Goal: Find specific page/section: Find specific page/section

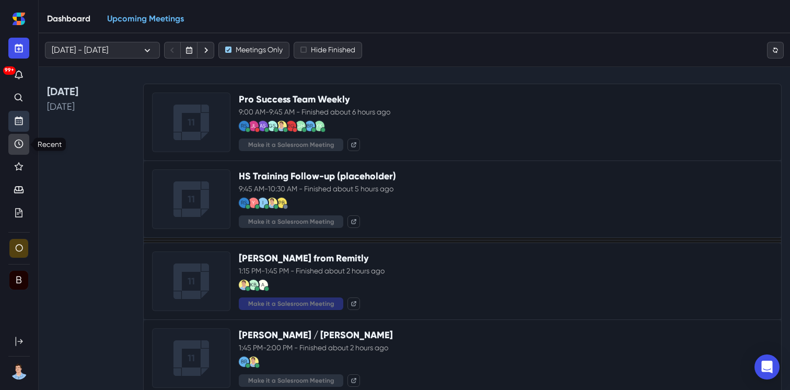
click at [17, 146] on icon "Recent" at bounding box center [19, 144] width 9 height 9
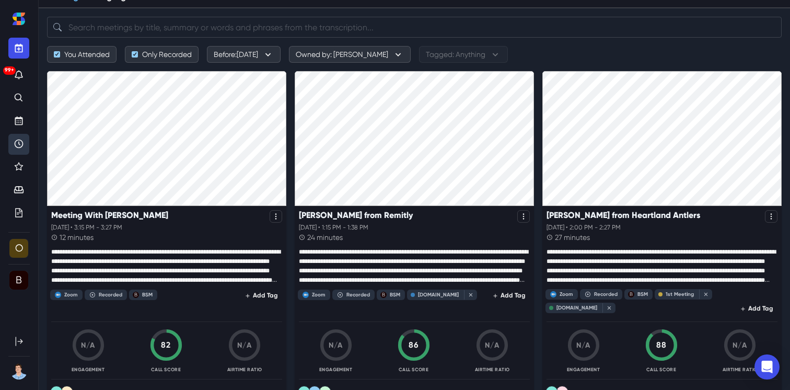
scroll to position [55, 0]
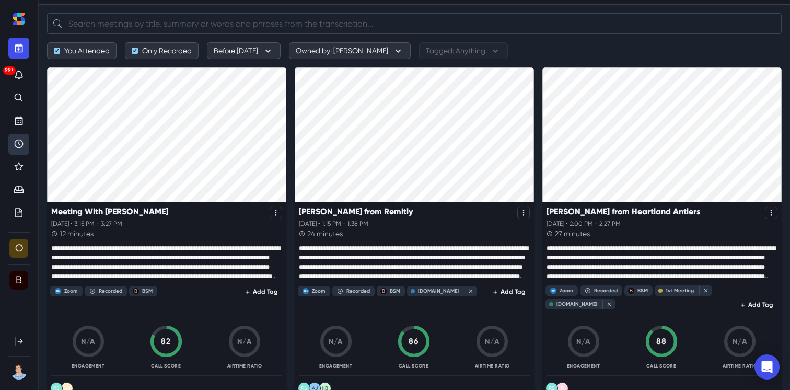
click at [103, 213] on p "Meeting With [PERSON_NAME]" at bounding box center [109, 211] width 117 height 10
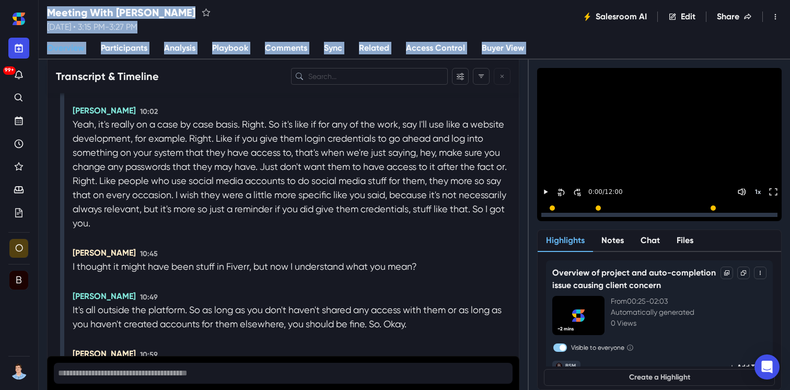
scroll to position [4039, 0]
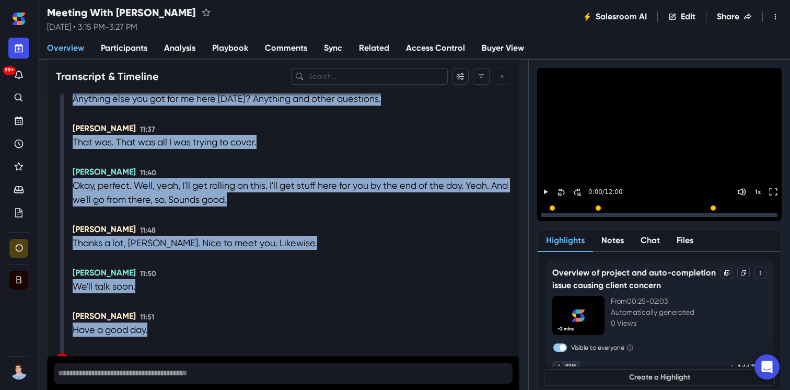
drag, startPoint x: 72, startPoint y: 198, endPoint x: 269, endPoint y: 307, distance: 226.0
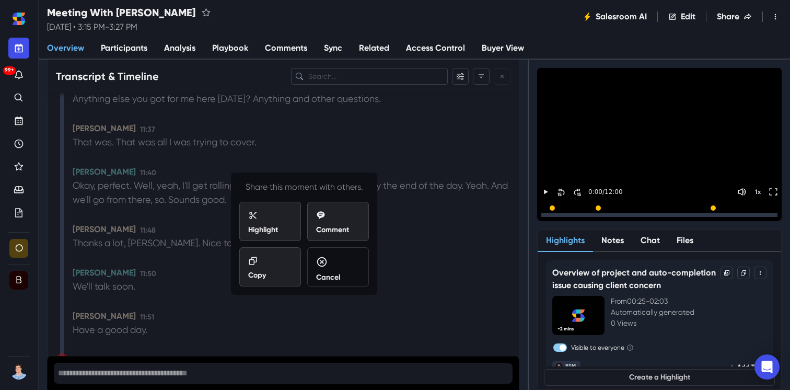
click at [276, 280] on div "Copy" at bounding box center [270, 268] width 44 height 25
